Goal: Task Accomplishment & Management: Use online tool/utility

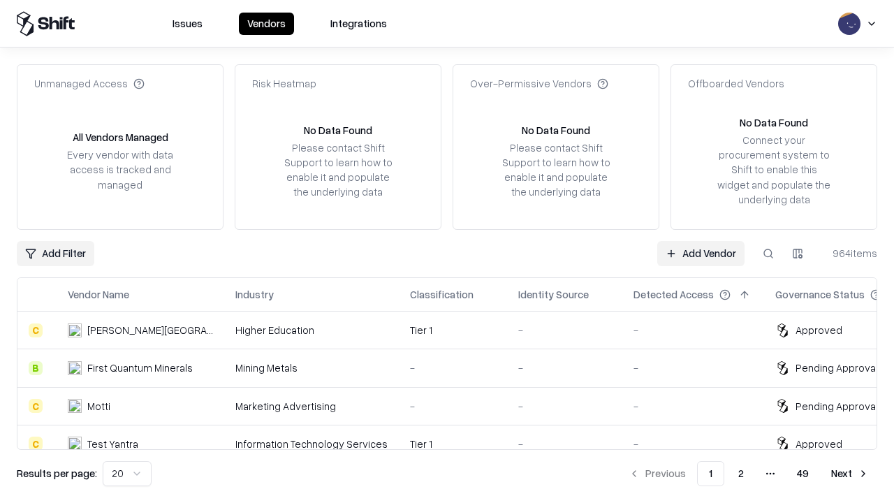
click at [701, 253] on link "Add Vendor" at bounding box center [701, 253] width 87 height 25
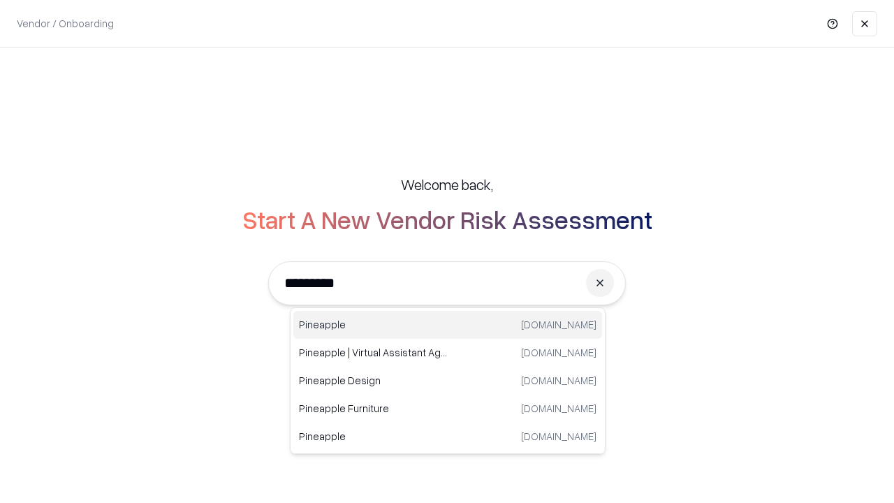
click at [448, 325] on div "Pineapple [DOMAIN_NAME]" at bounding box center [447, 325] width 309 height 28
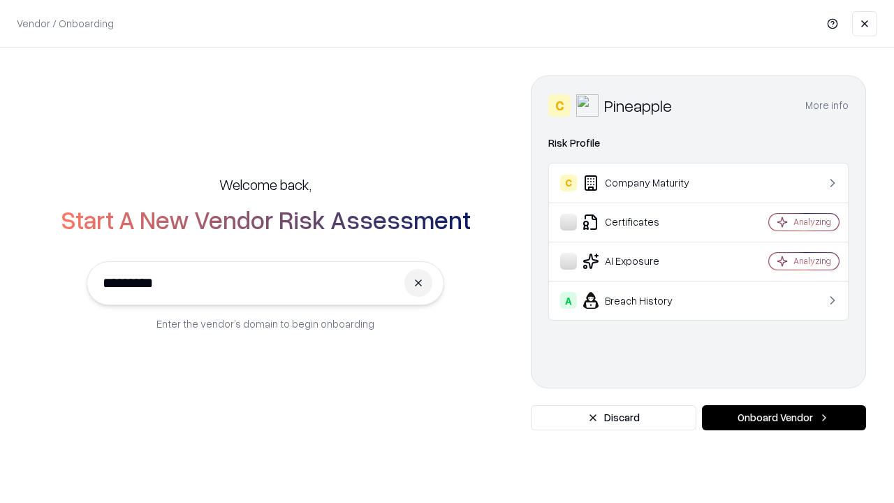
type input "*********"
click at [784, 418] on button "Onboard Vendor" at bounding box center [784, 417] width 164 height 25
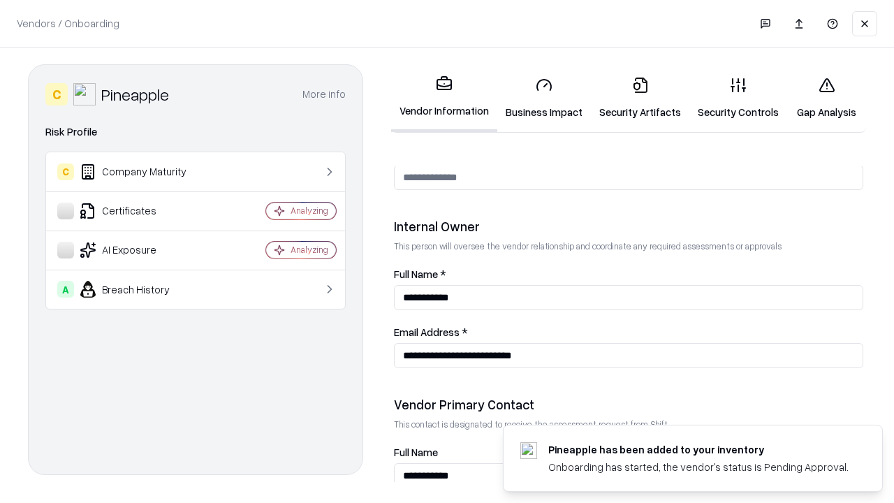
scroll to position [724, 0]
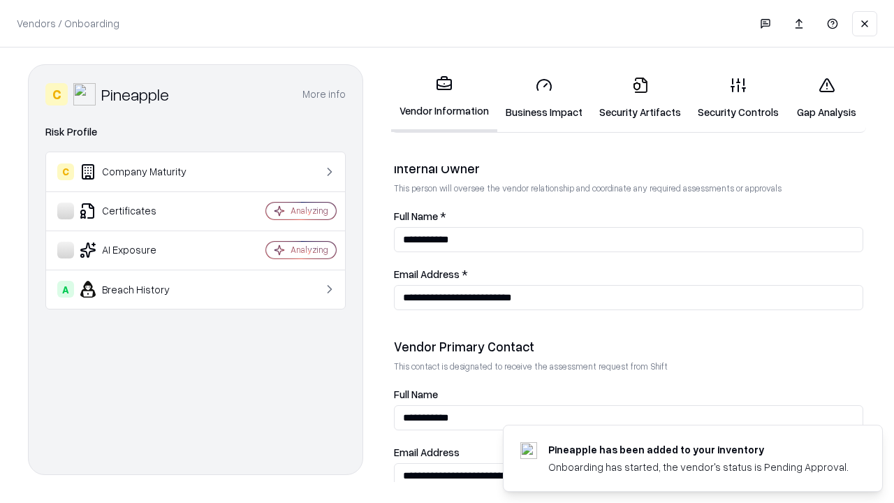
click at [640, 98] on link "Security Artifacts" at bounding box center [640, 98] width 99 height 65
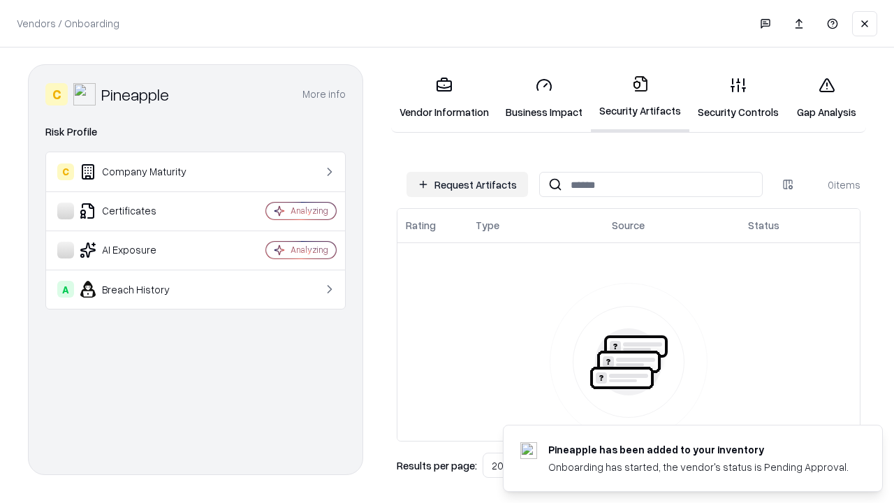
click at [467, 184] on button "Request Artifacts" at bounding box center [468, 184] width 122 height 25
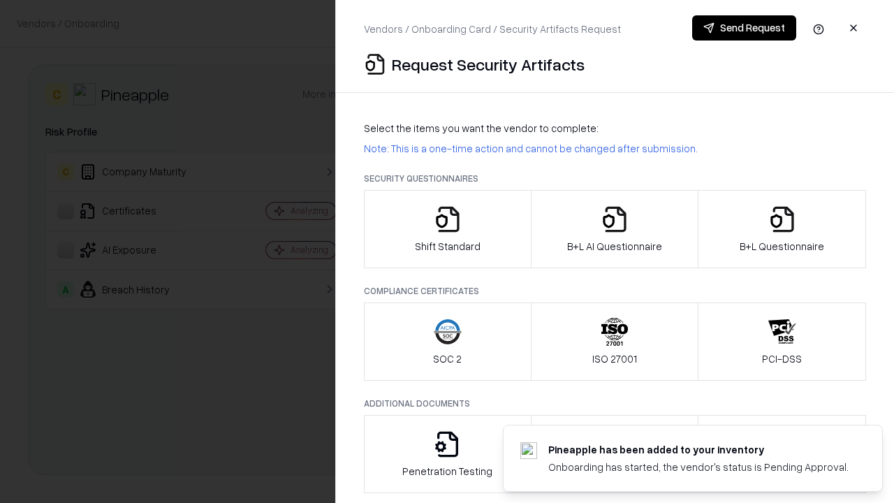
click at [782, 229] on icon "button" at bounding box center [783, 219] width 28 height 28
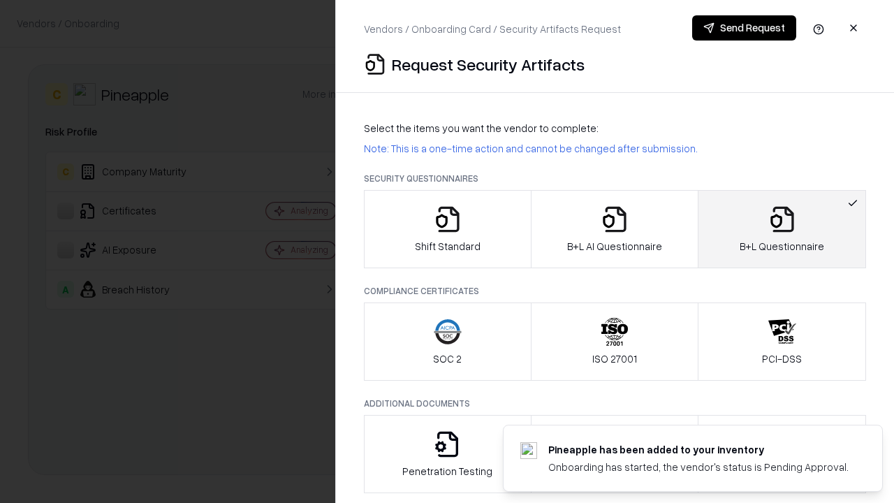
click at [614, 229] on icon "button" at bounding box center [615, 219] width 28 height 28
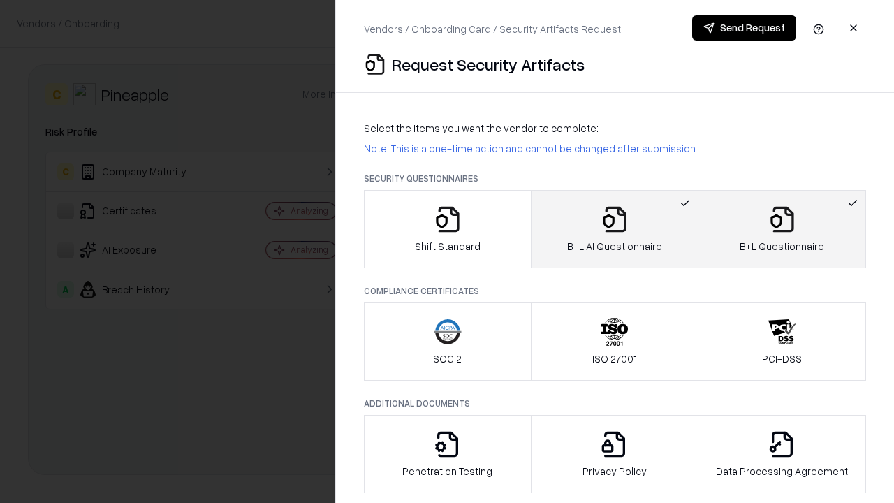
click at [744, 28] on button "Send Request" at bounding box center [744, 27] width 104 height 25
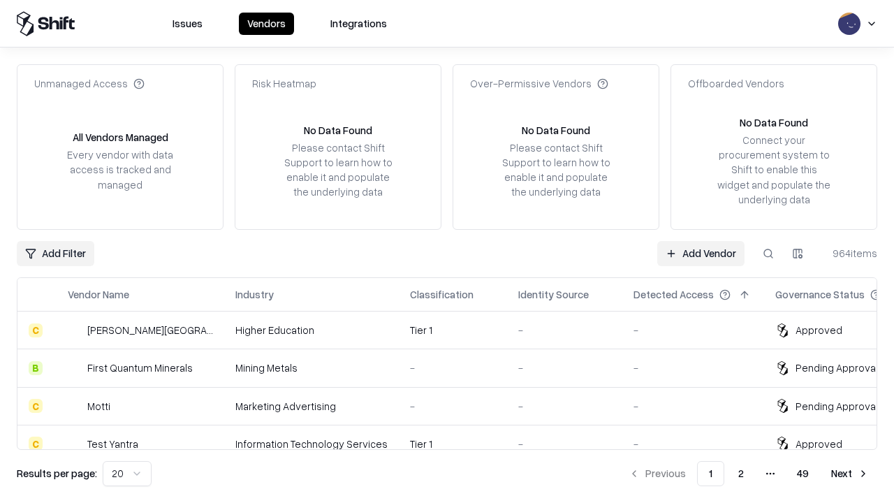
click at [701, 253] on link "Add Vendor" at bounding box center [701, 253] width 87 height 25
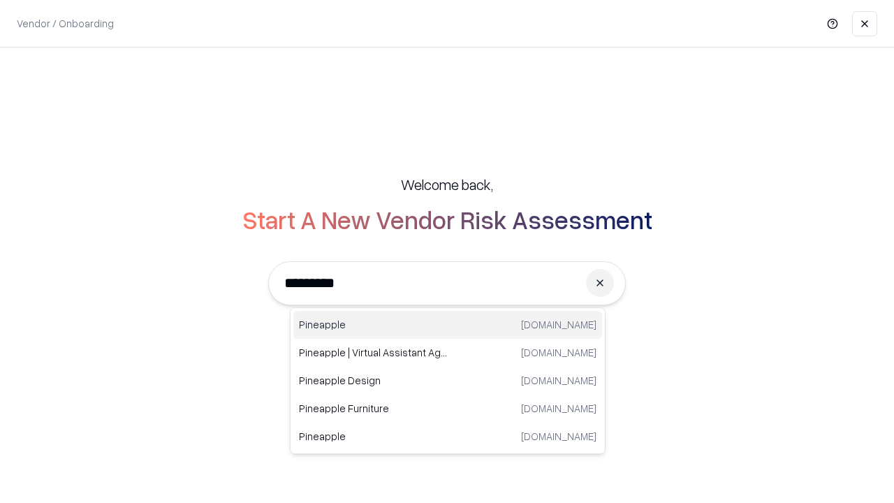
click at [448, 325] on div "Pineapple [DOMAIN_NAME]" at bounding box center [447, 325] width 309 height 28
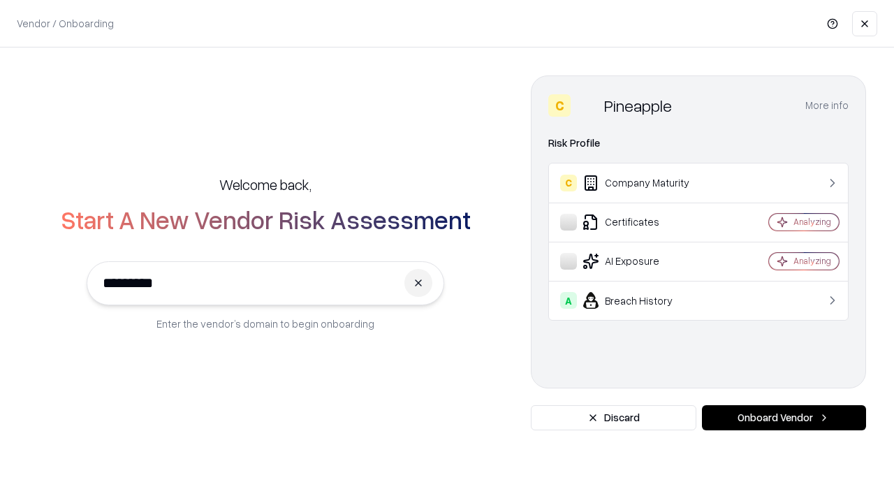
type input "*********"
click at [784, 418] on button "Onboard Vendor" at bounding box center [784, 417] width 164 height 25
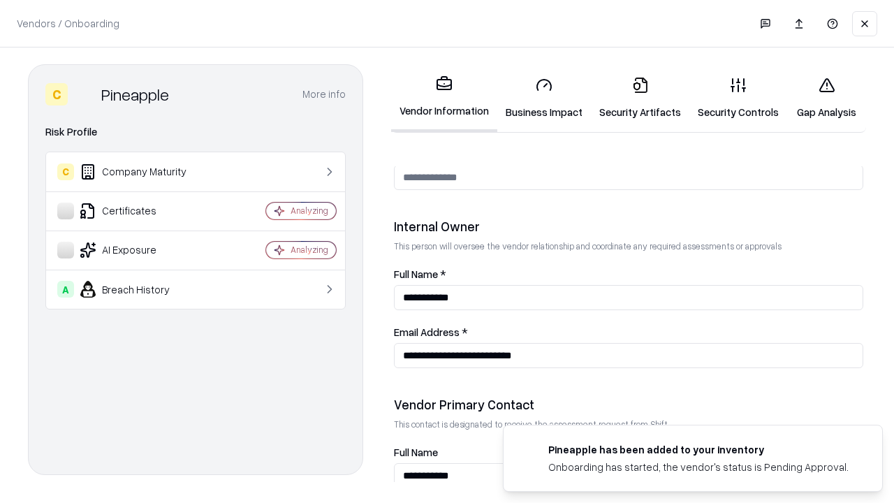
scroll to position [724, 0]
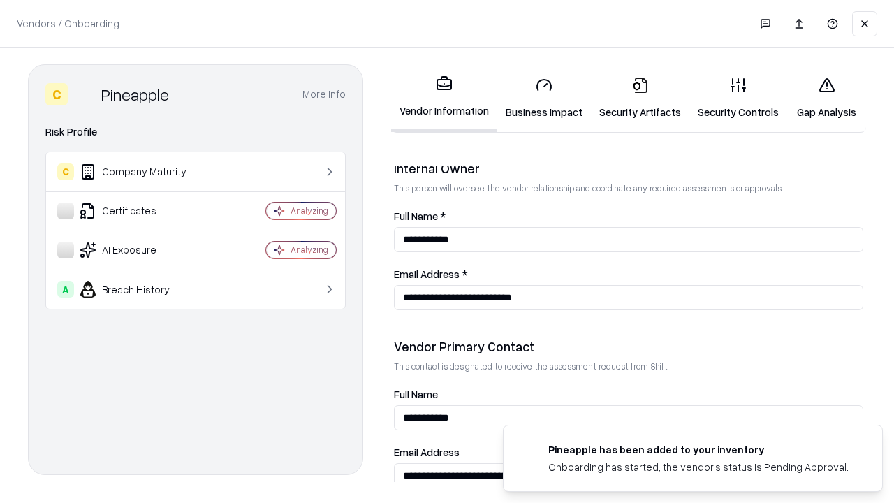
click at [827, 98] on link "Gap Analysis" at bounding box center [826, 98] width 79 height 65
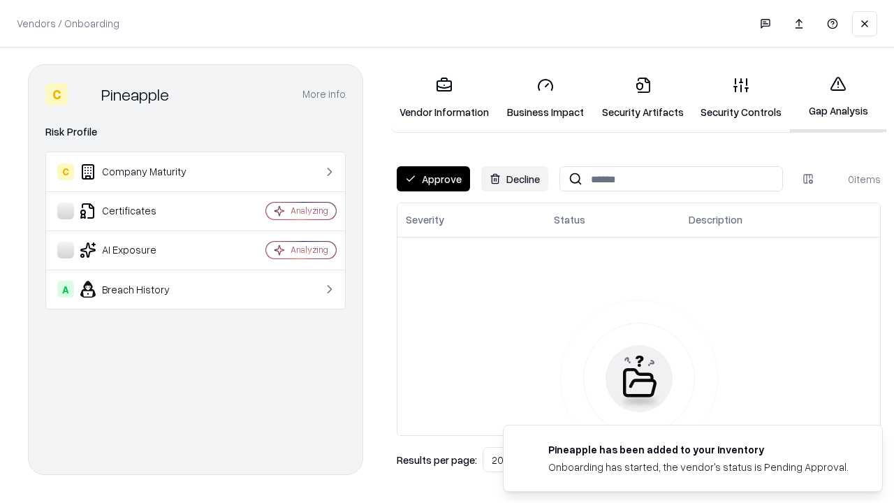
click at [433, 179] on button "Approve" at bounding box center [433, 178] width 73 height 25
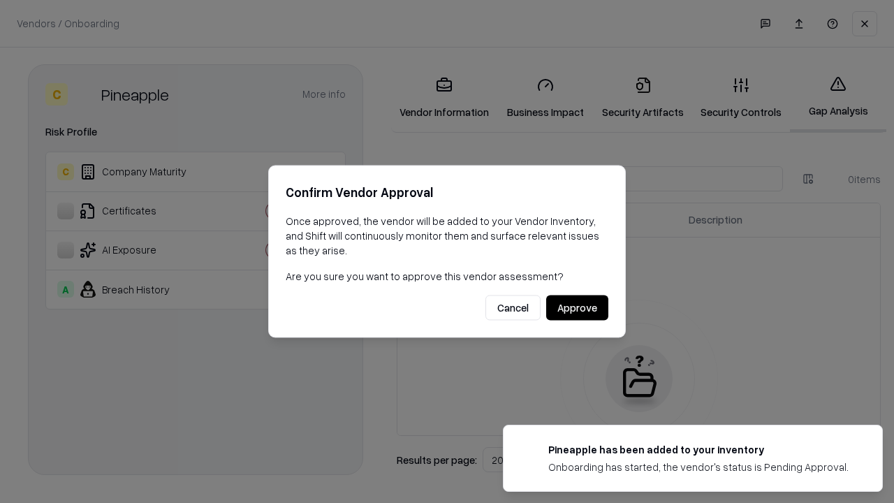
click at [577, 307] on button "Approve" at bounding box center [577, 308] width 62 height 25
